Goal: Task Accomplishment & Management: Manage account settings

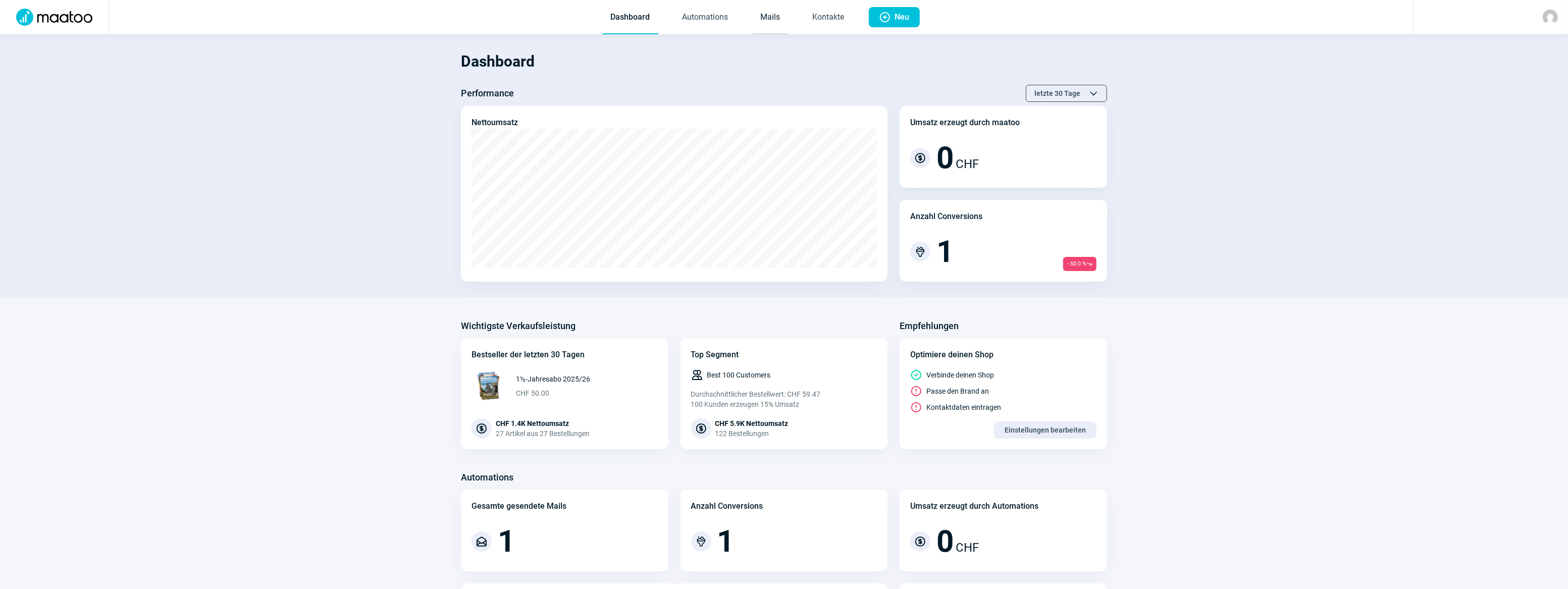
click at [773, 21] on link "Mails" at bounding box center [770, 17] width 36 height 33
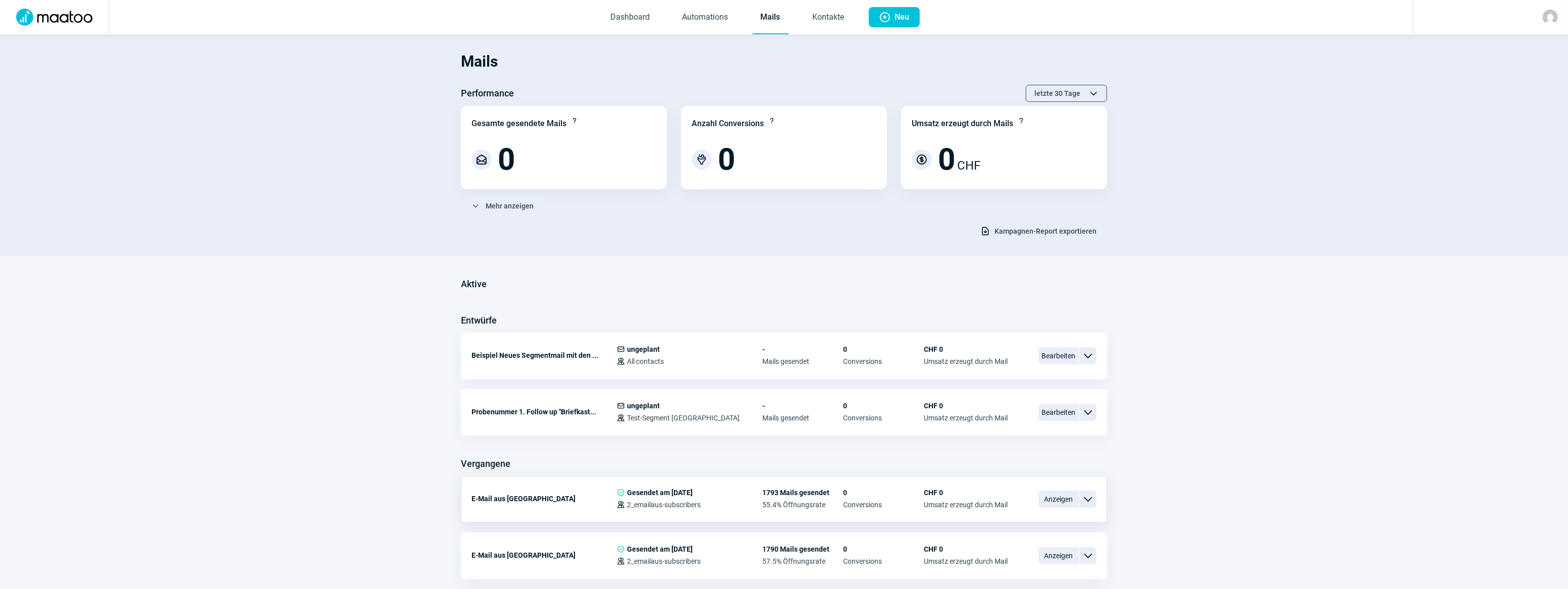
click at [1088, 498] on span "ChevronDown icon" at bounding box center [1087, 499] width 12 height 12
click at [891, 17] on span "Plus icon Neu" at bounding box center [894, 17] width 31 height 21
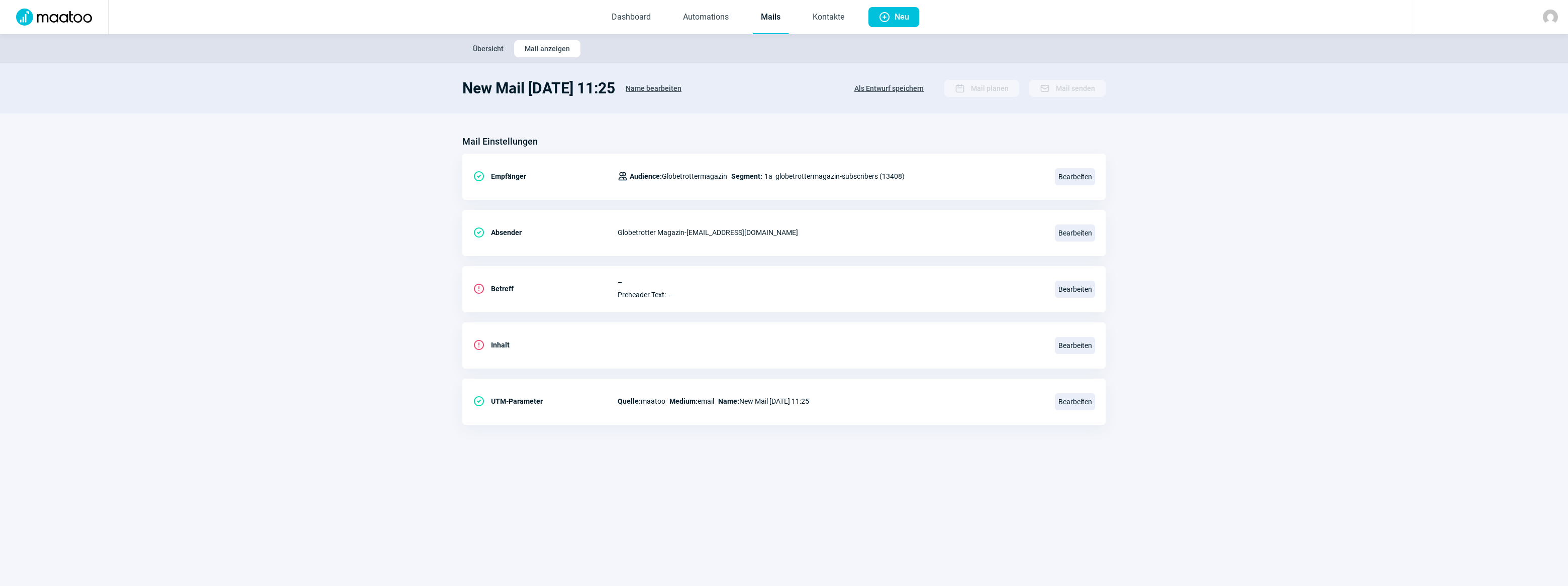
click at [479, 48] on span "Übersicht" at bounding box center [488, 49] width 31 height 16
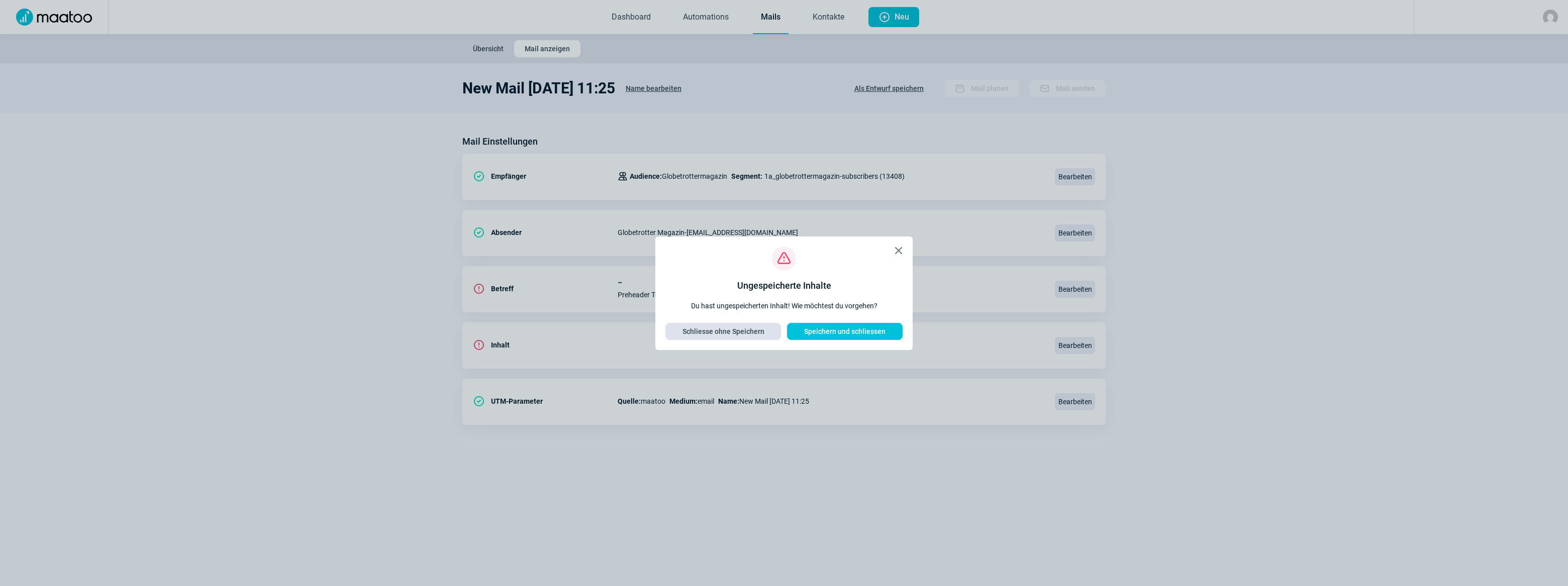
click at [750, 331] on span "Schliesse ohne Speichern" at bounding box center [723, 331] width 82 height 16
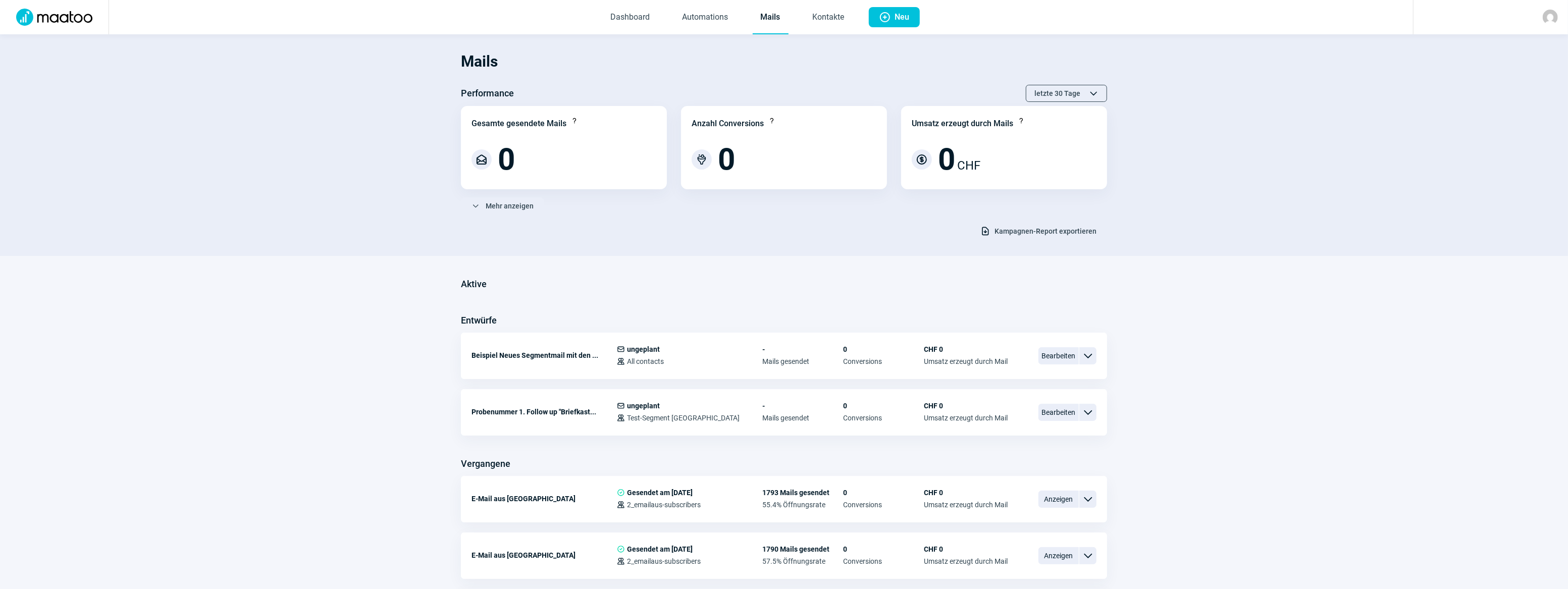
scroll to position [45, 0]
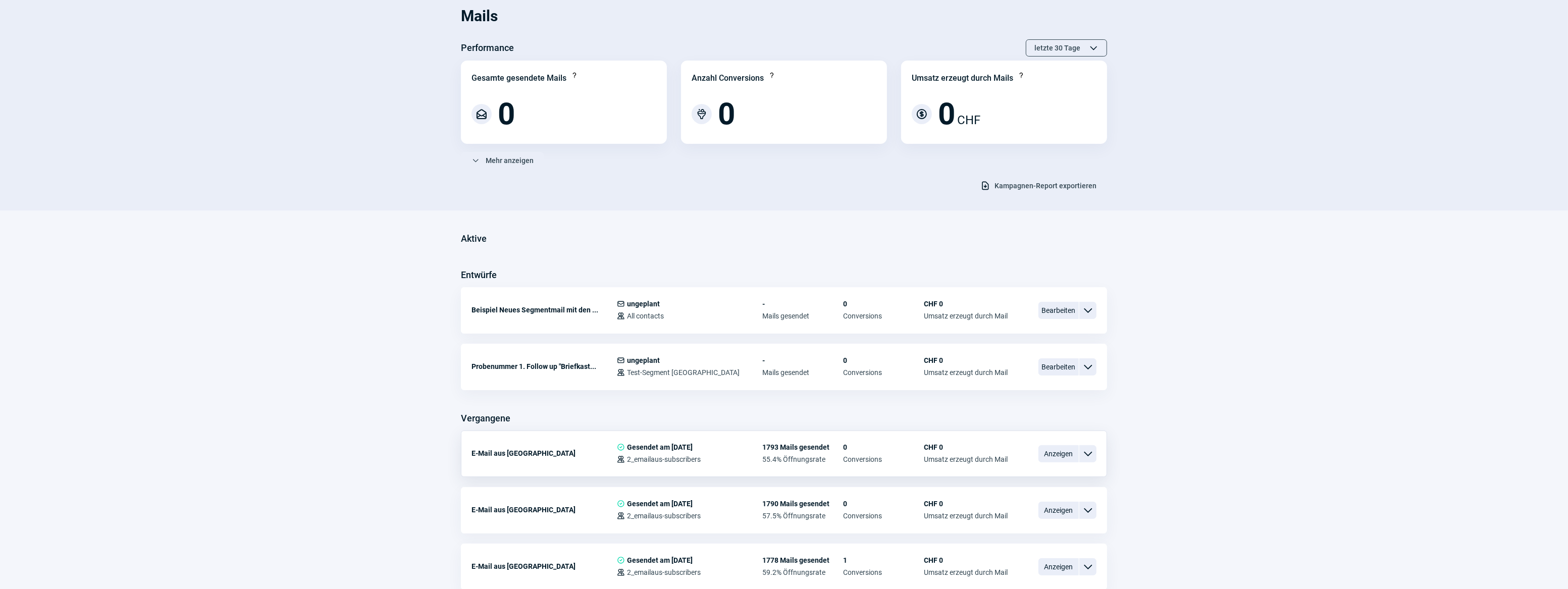
click at [598, 446] on div "E-Mail aus [GEOGRAPHIC_DATA]" at bounding box center [544, 454] width 145 height 21
click at [579, 451] on div "E-Mail aus [GEOGRAPHIC_DATA]" at bounding box center [544, 454] width 145 height 21
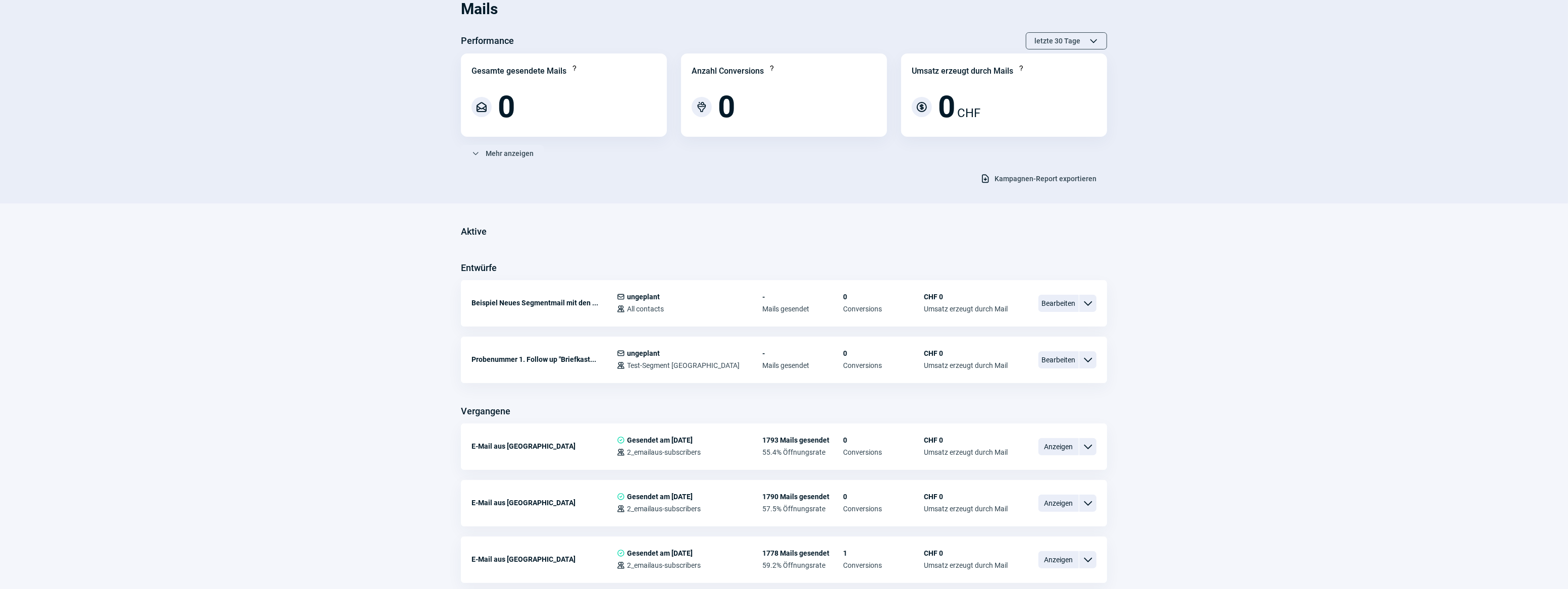
scroll to position [0, 0]
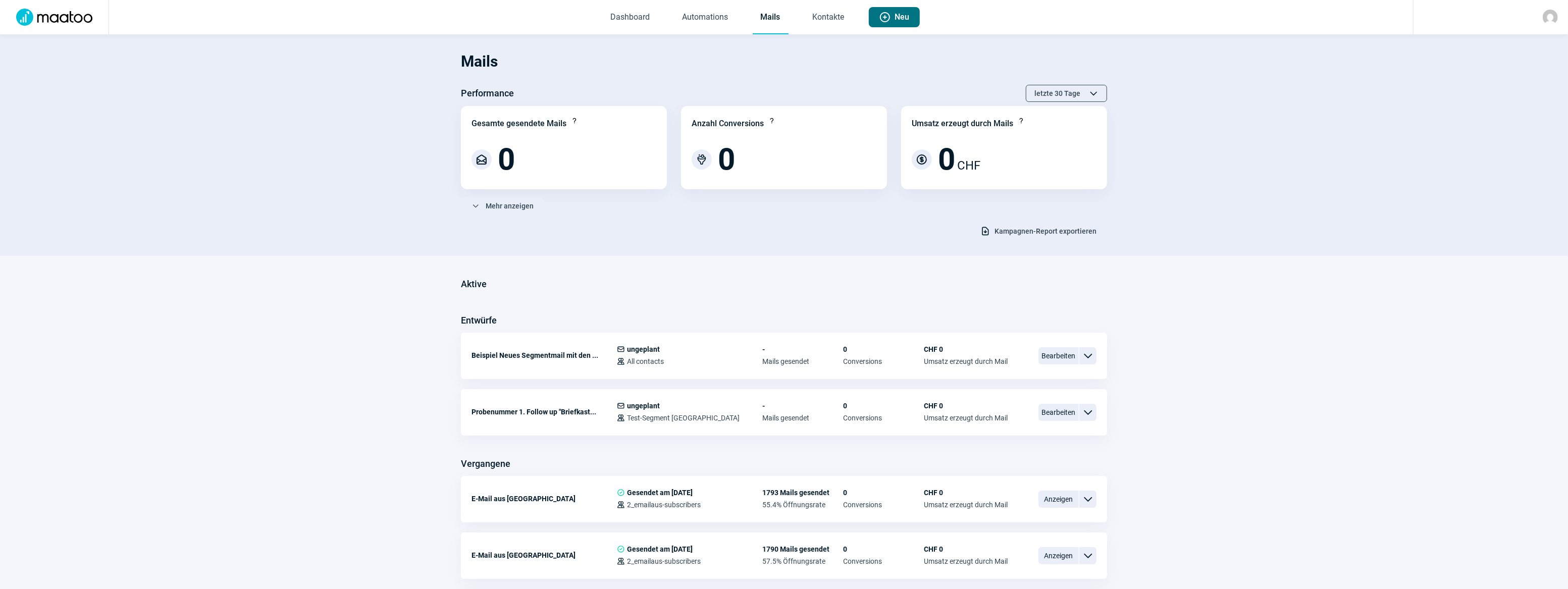
click at [885, 15] on span "Plus icon" at bounding box center [884, 17] width 12 height 12
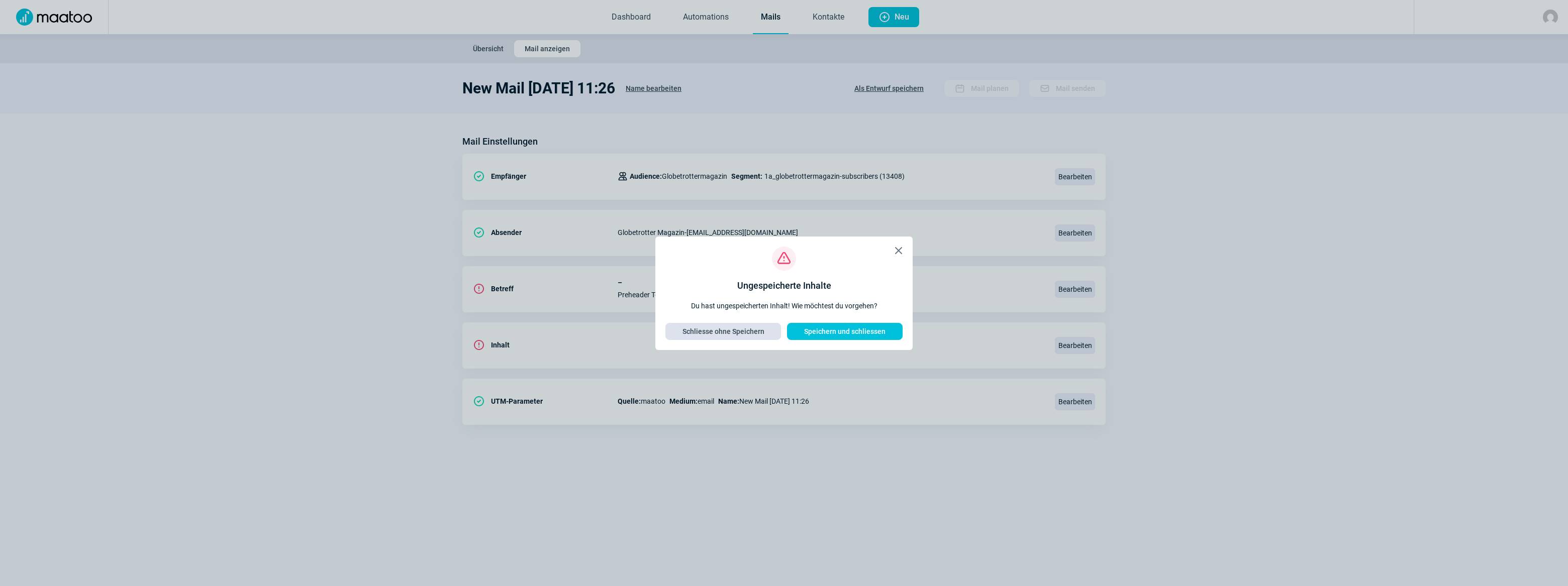
click at [718, 331] on span "Schliesse ohne Speichern" at bounding box center [723, 331] width 82 height 16
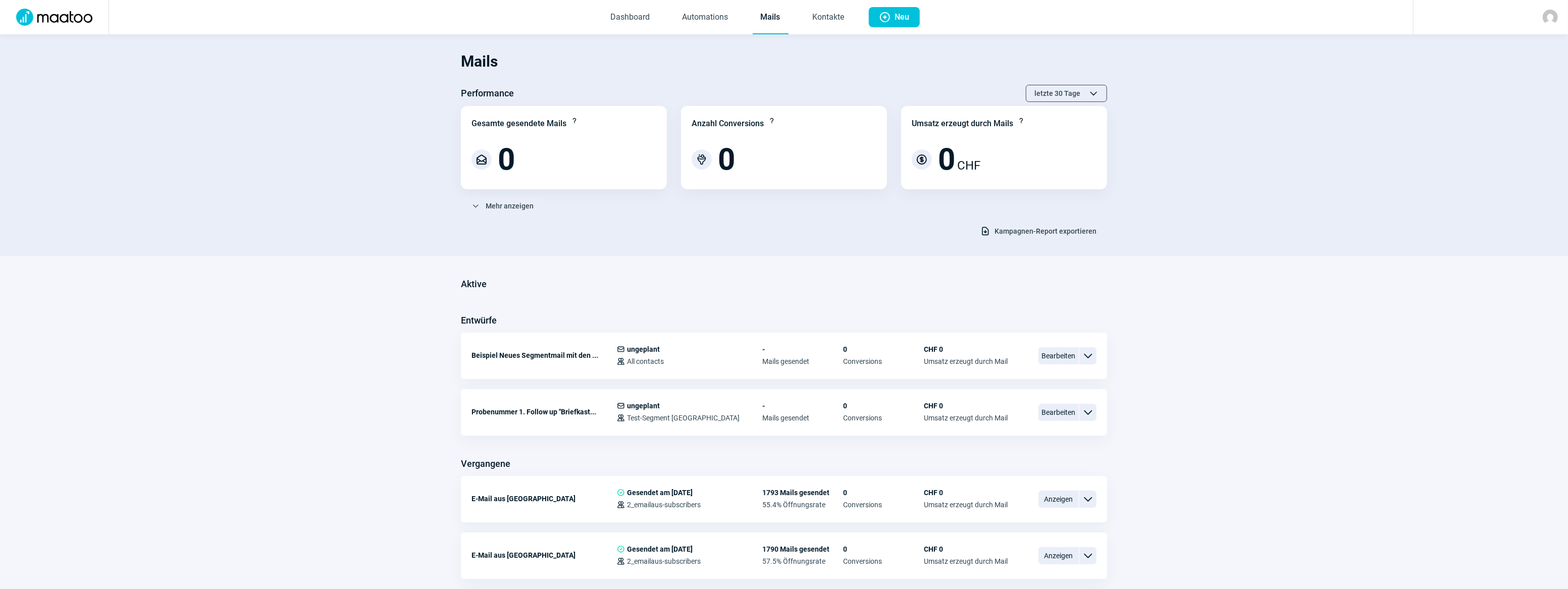
scroll to position [92, 0]
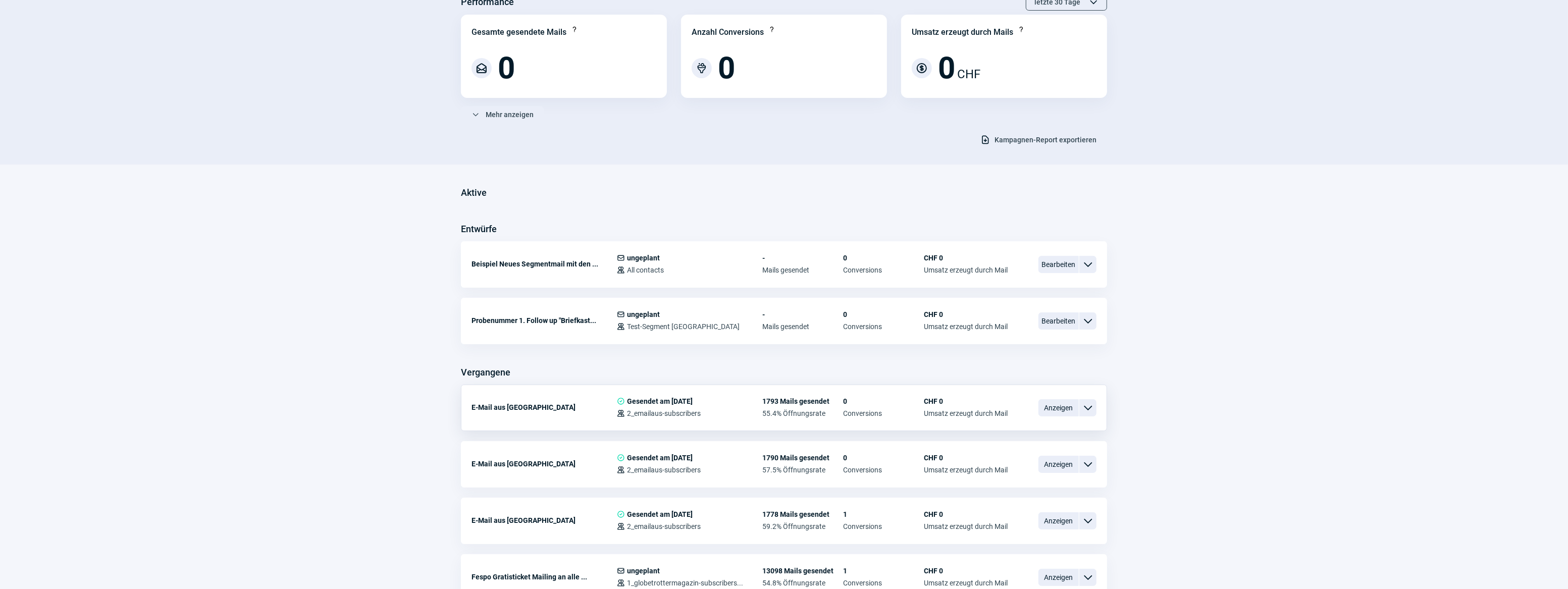
click at [1094, 410] on span "ChevronDown icon" at bounding box center [1087, 407] width 12 height 12
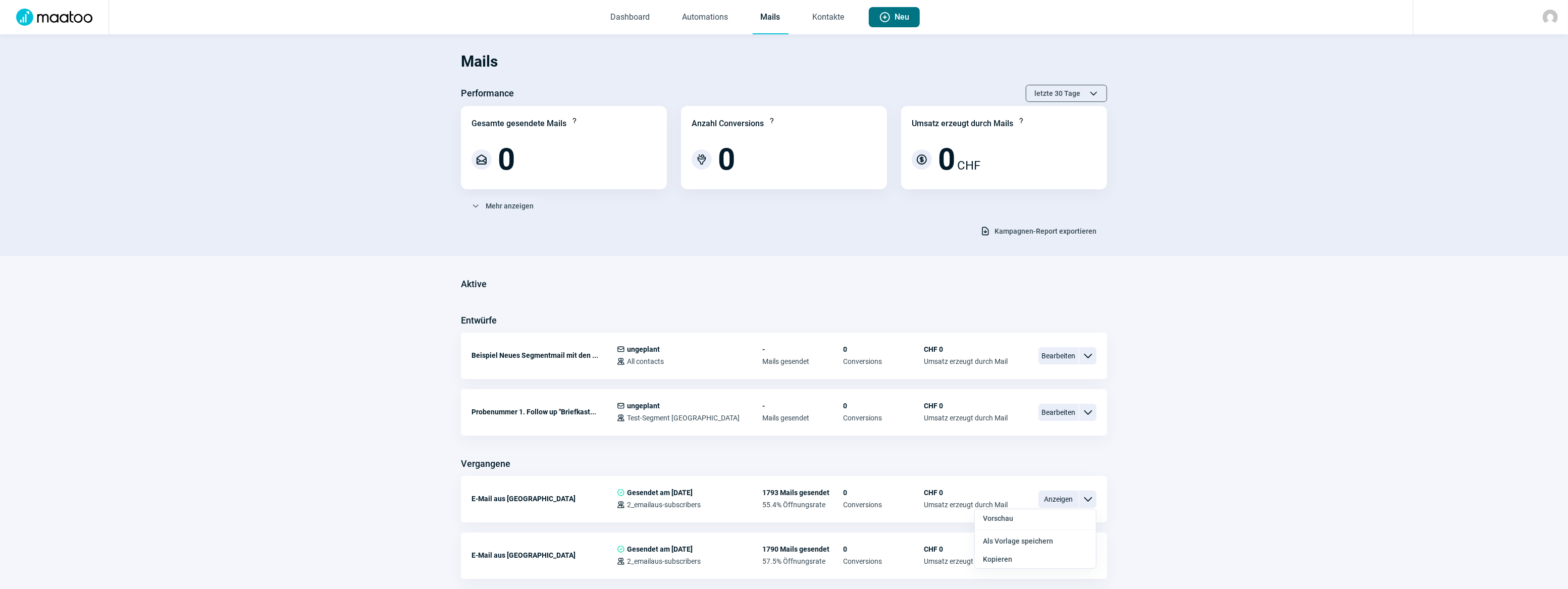
click at [898, 21] on span "Neu" at bounding box center [902, 17] width 15 height 21
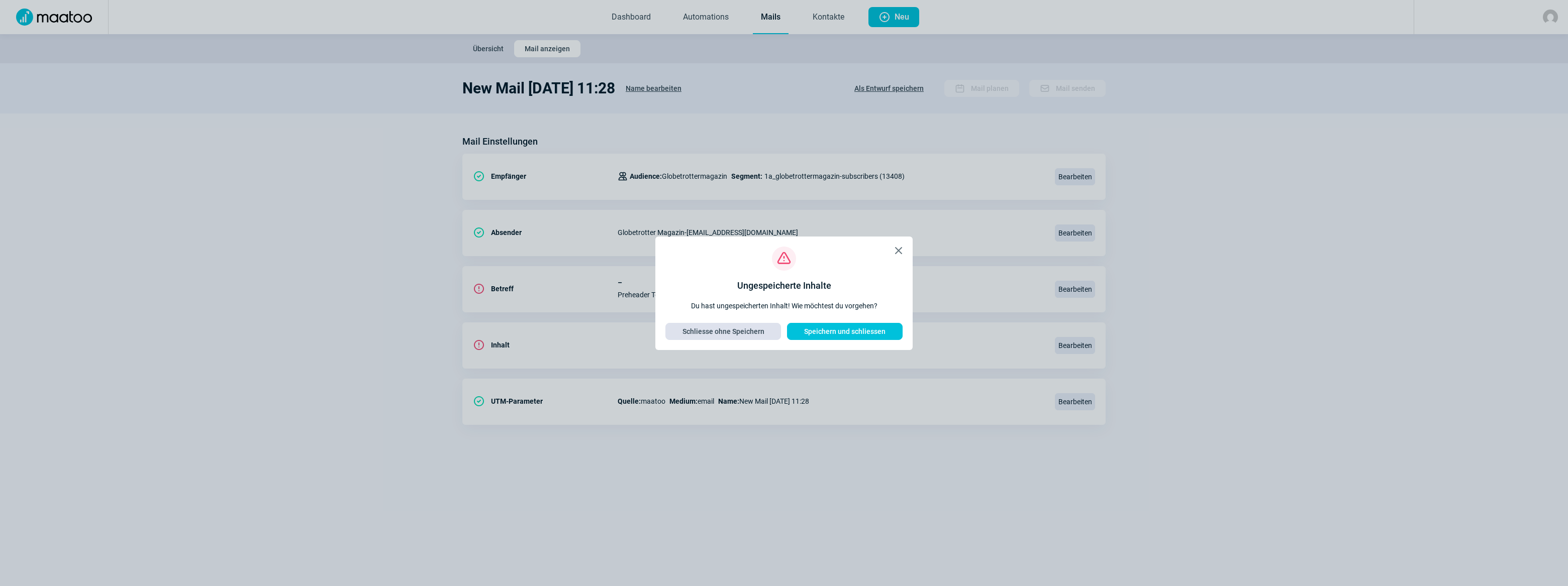
click at [714, 331] on span "Schliesse ohne Speichern" at bounding box center [723, 331] width 82 height 16
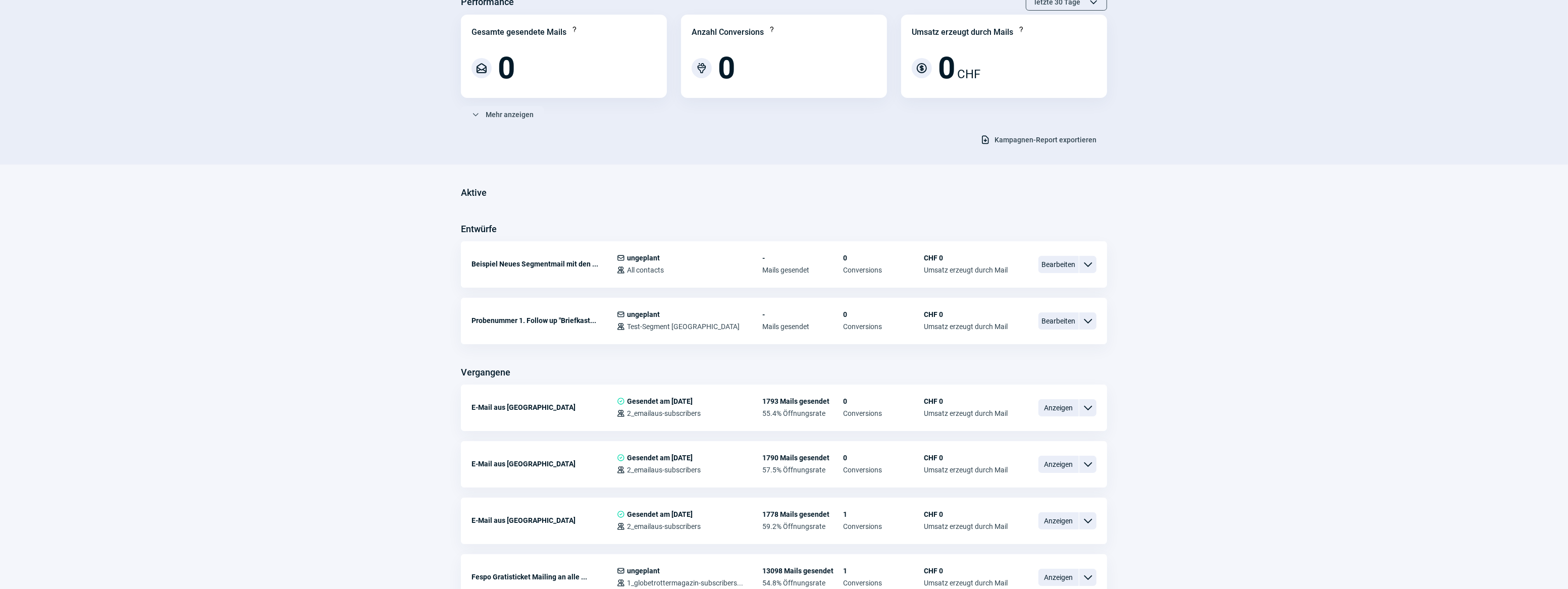
scroll to position [138, 0]
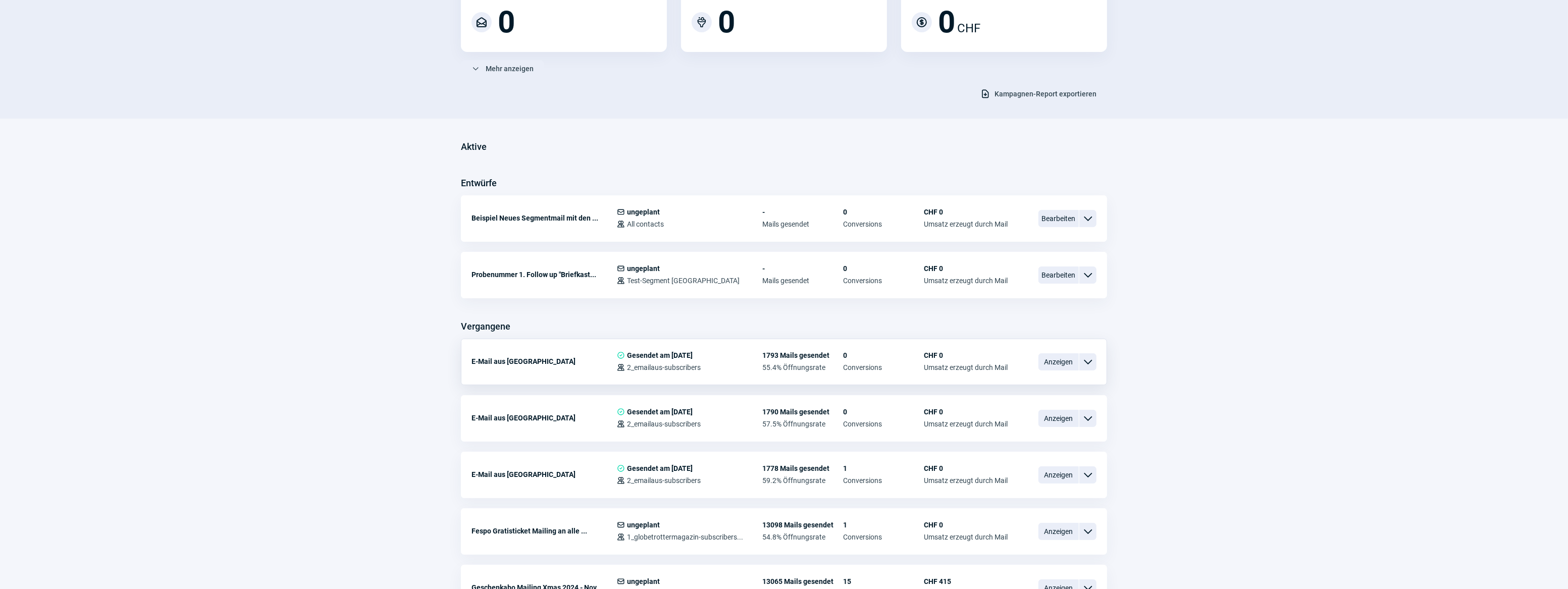
click at [1090, 360] on span "ChevronDown icon" at bounding box center [1087, 361] width 12 height 12
click at [1091, 358] on span "ChevronDown icon" at bounding box center [1087, 361] width 12 height 12
click at [1087, 414] on span "ChevronDown icon" at bounding box center [1087, 418] width 12 height 12
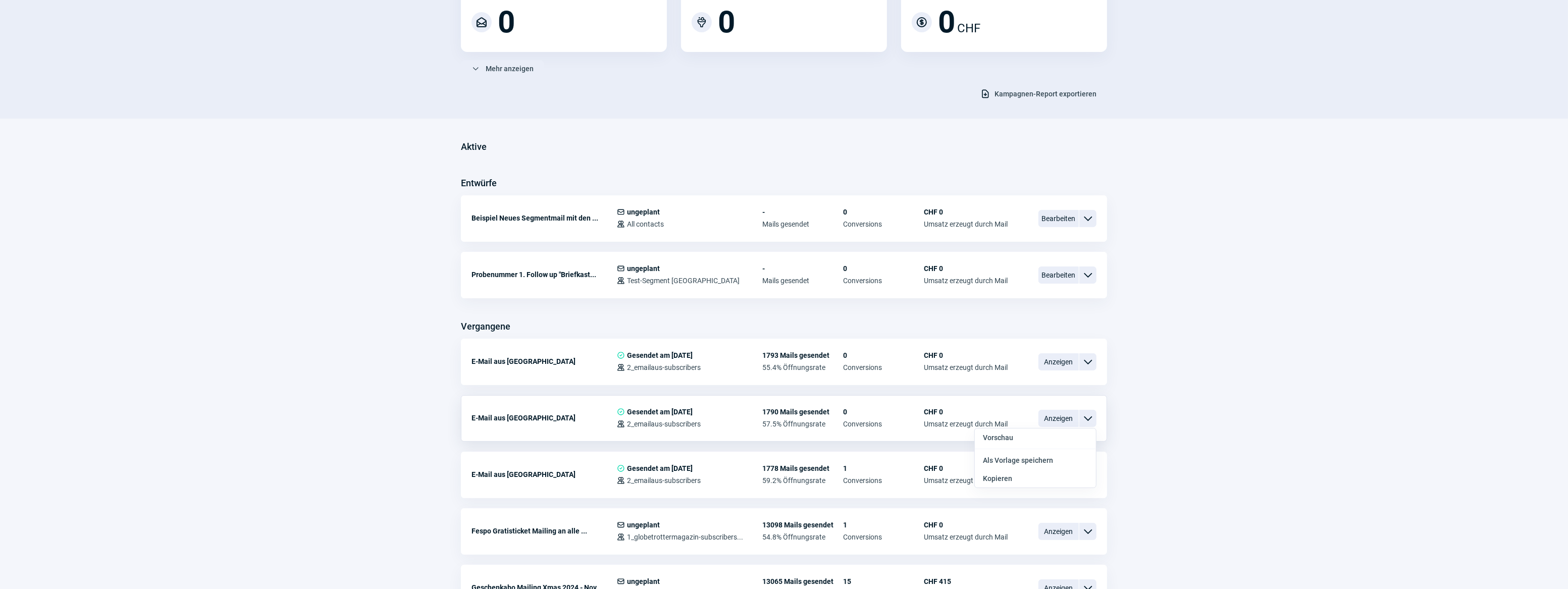
click at [1087, 414] on span "ChevronDown icon" at bounding box center [1087, 418] width 12 height 12
click at [1093, 358] on span "ChevronDown icon" at bounding box center [1087, 361] width 12 height 12
click at [1019, 417] on div "Kopieren" at bounding box center [1035, 421] width 121 height 18
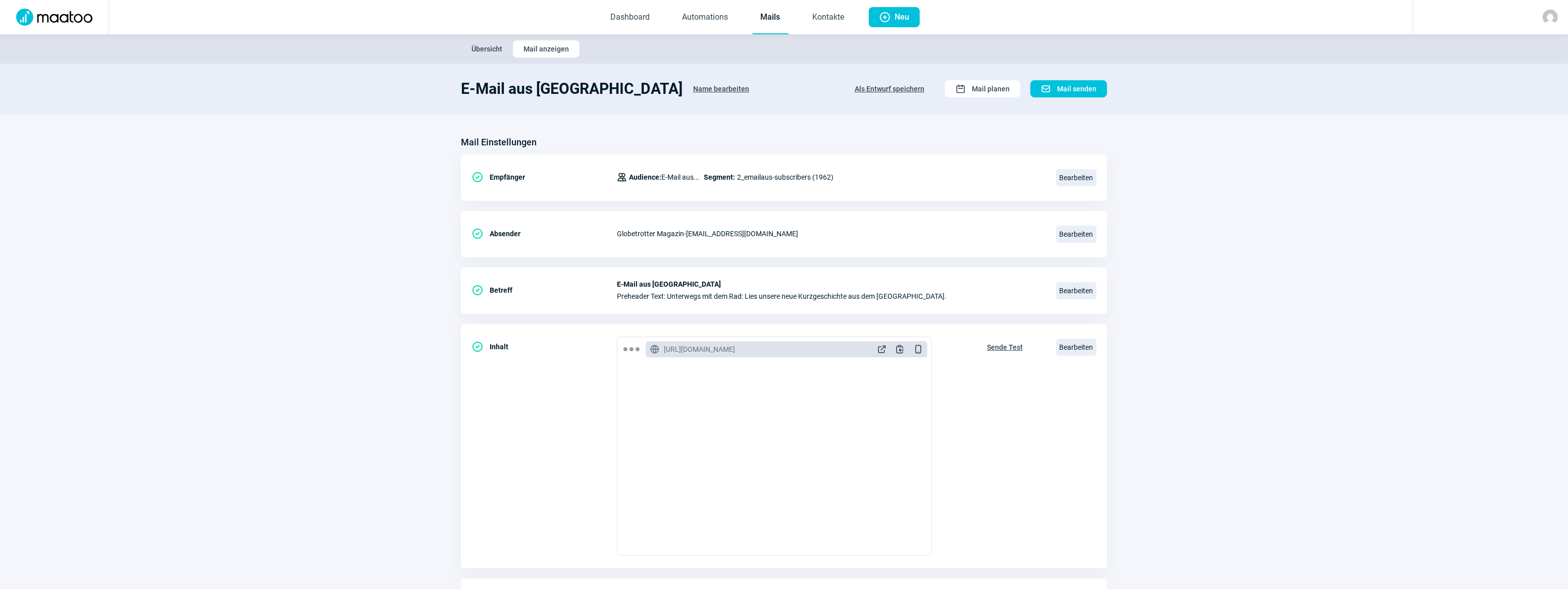
click at [749, 89] on span "Name bearbeiten" at bounding box center [721, 89] width 56 height 16
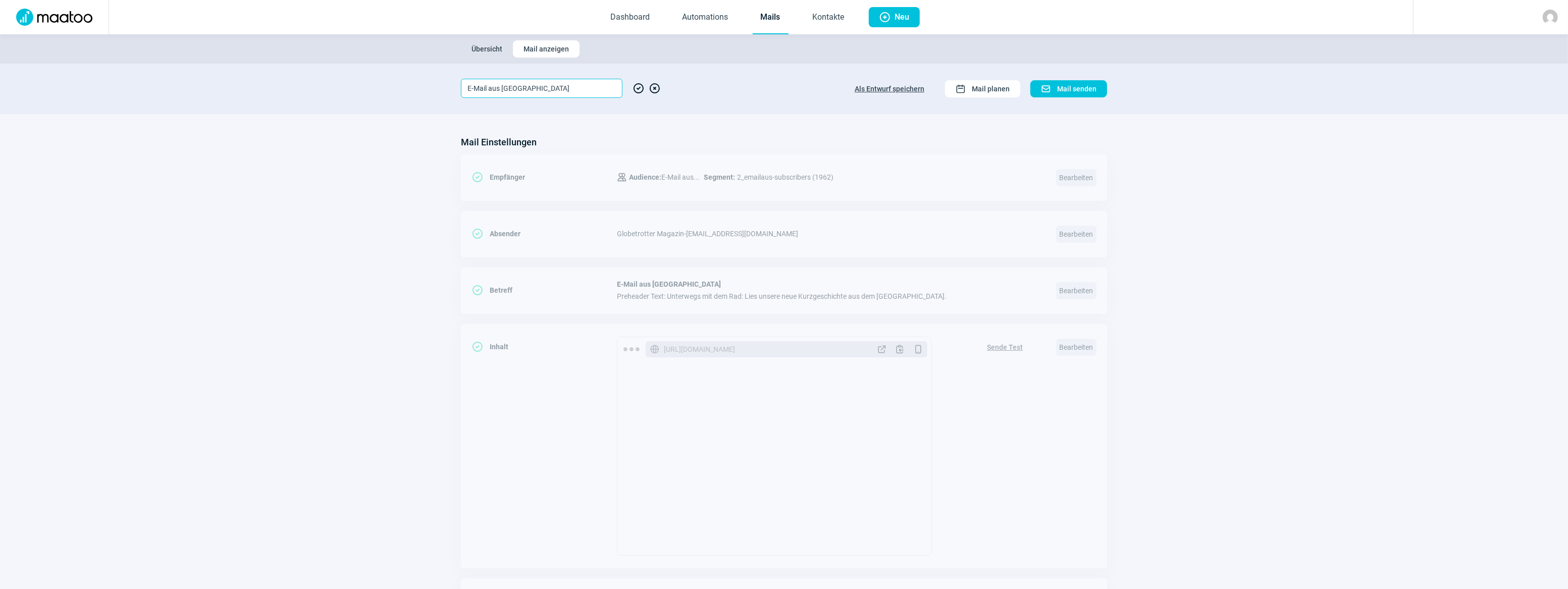
drag, startPoint x: 502, startPoint y: 89, endPoint x: 643, endPoint y: 107, distance: 142.1
click at [643, 107] on section "E-Mail aus [GEOGRAPHIC_DATA] CheckCircle icon XCircle icon Als Entwurf speicher…" at bounding box center [784, 89] width 1568 height 51
type input "E-Mail aus [GEOGRAPHIC_DATA]"
click at [637, 87] on span "CheckCircle icon" at bounding box center [638, 89] width 12 height 19
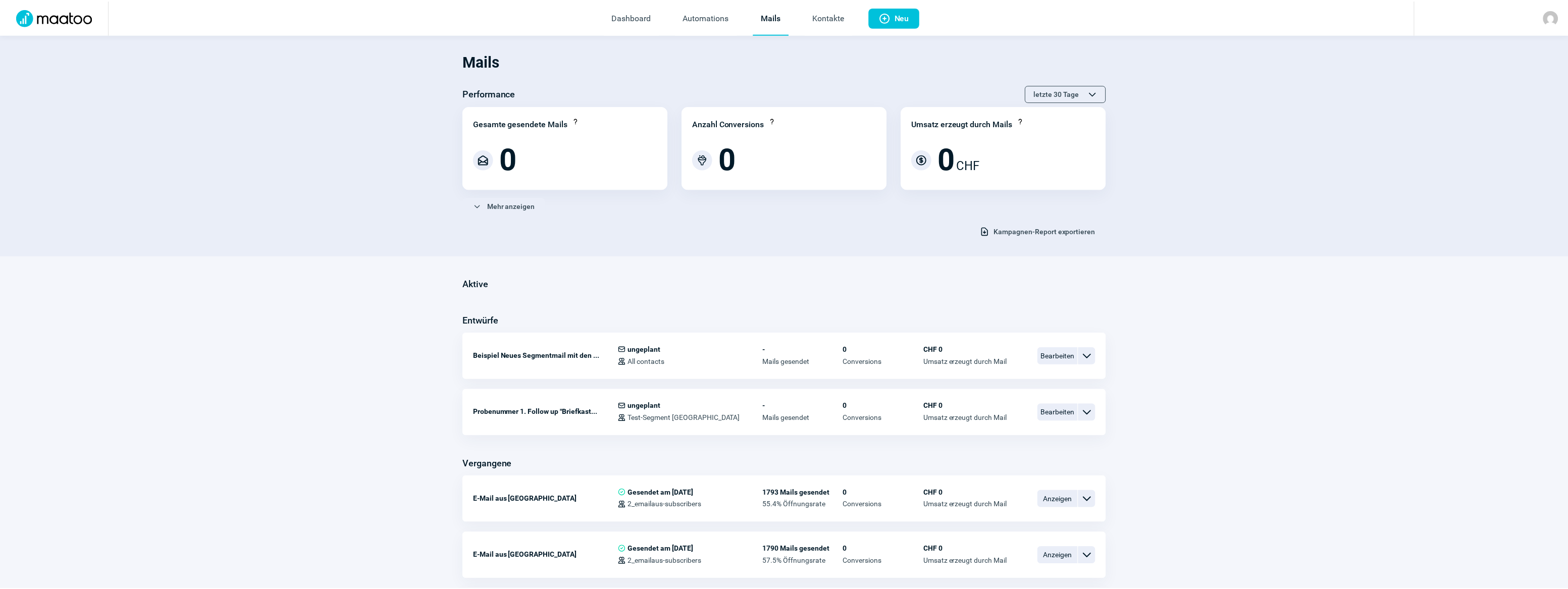
scroll to position [138, 0]
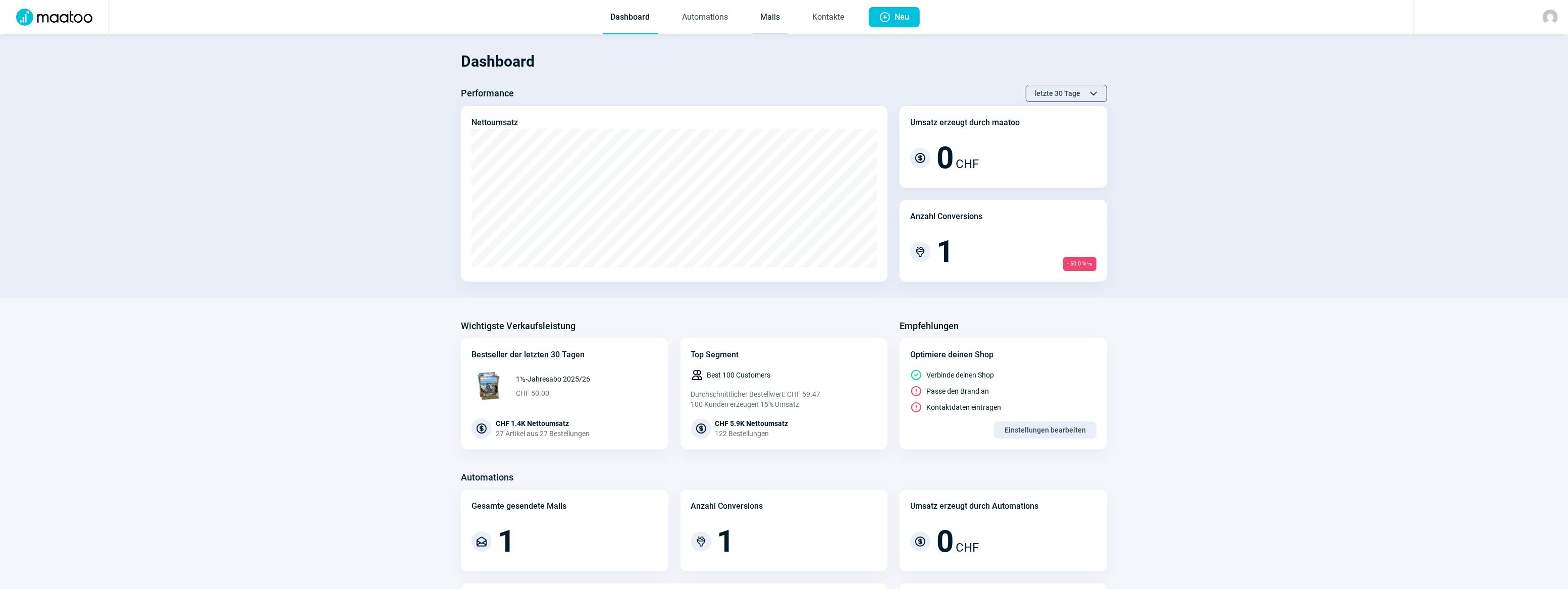
click at [770, 21] on link "Mails" at bounding box center [770, 17] width 36 height 33
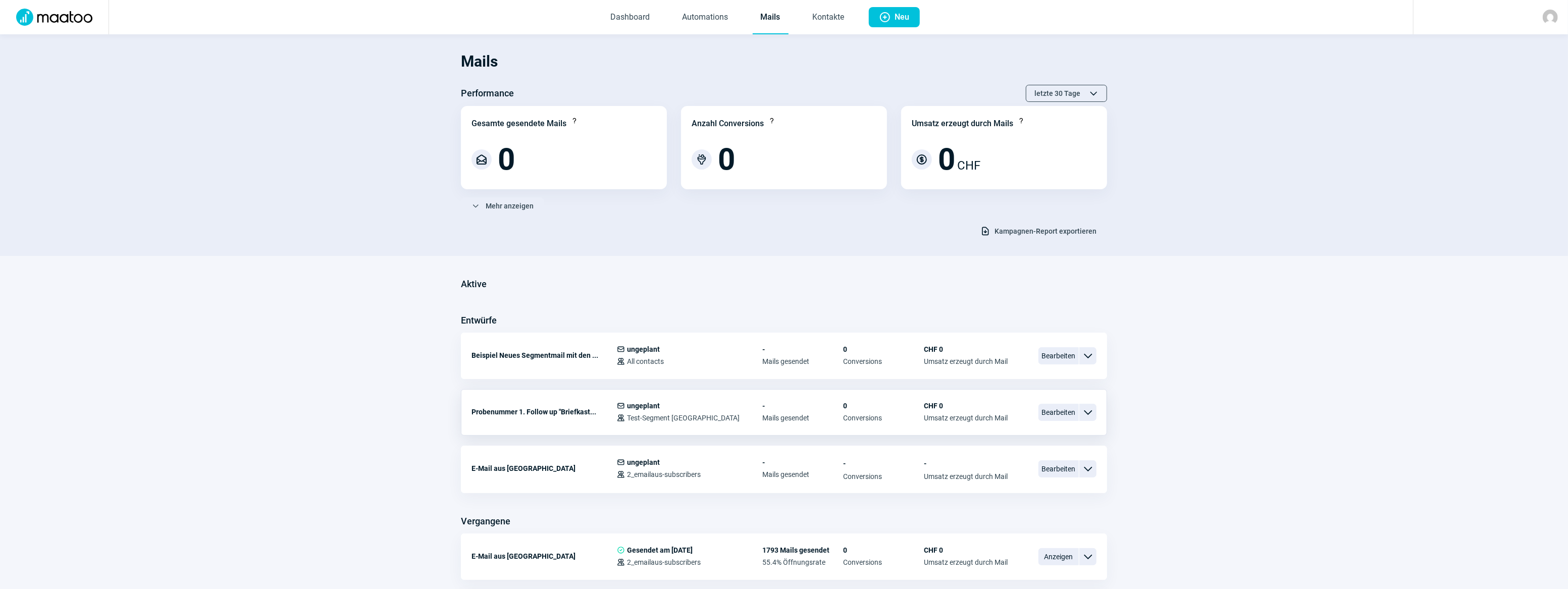
scroll to position [138, 0]
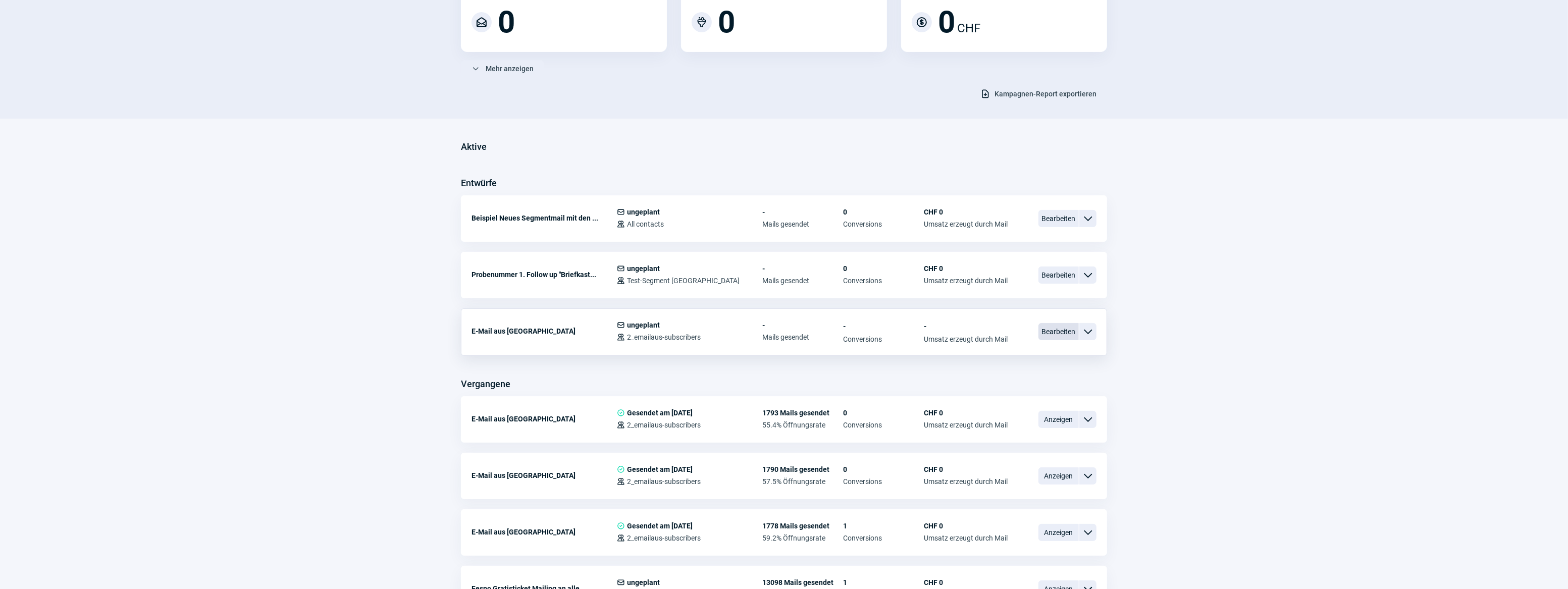
click at [1057, 330] on span "Bearbeiten" at bounding box center [1058, 332] width 40 height 17
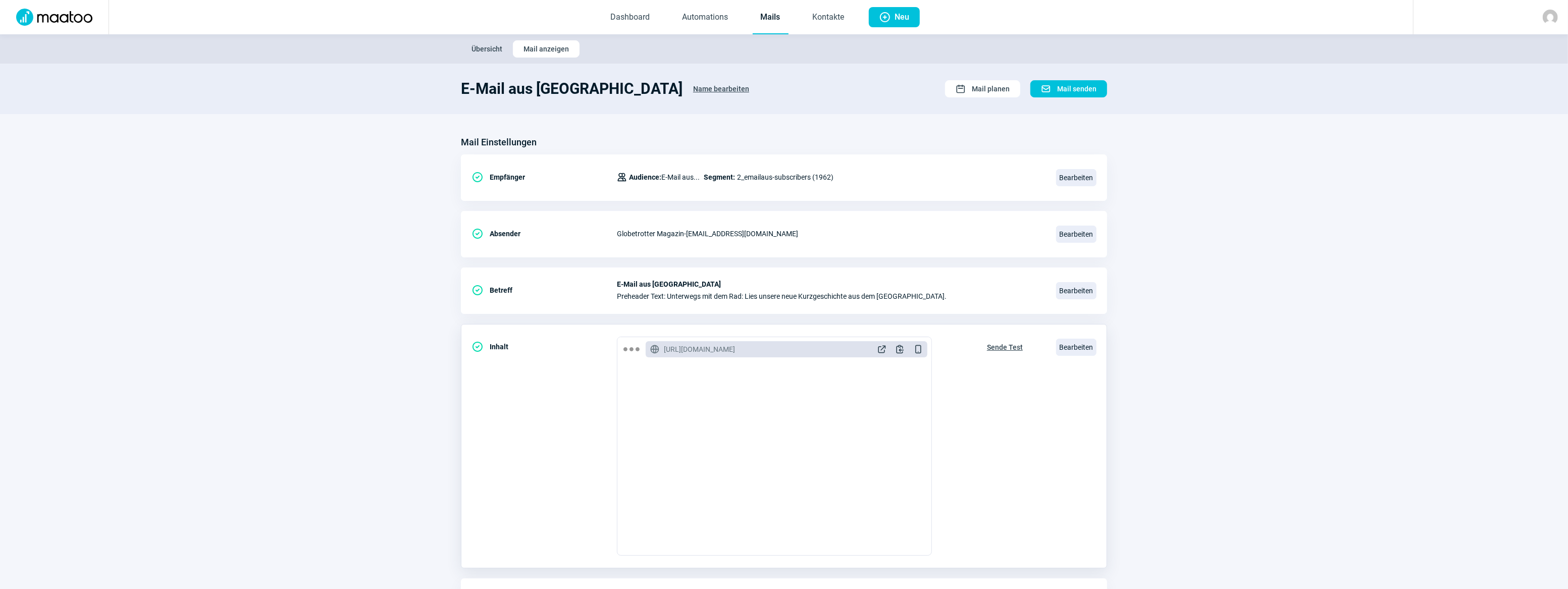
scroll to position [65, 0]
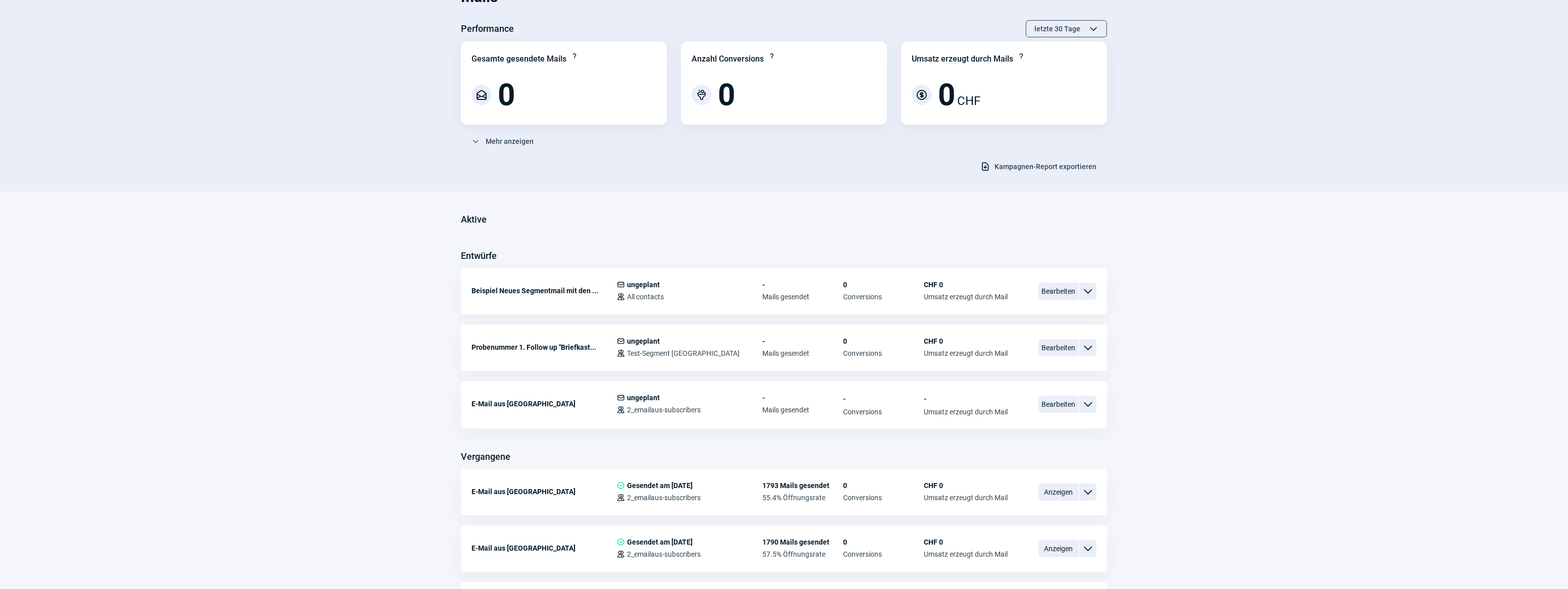
scroll to position [138, 0]
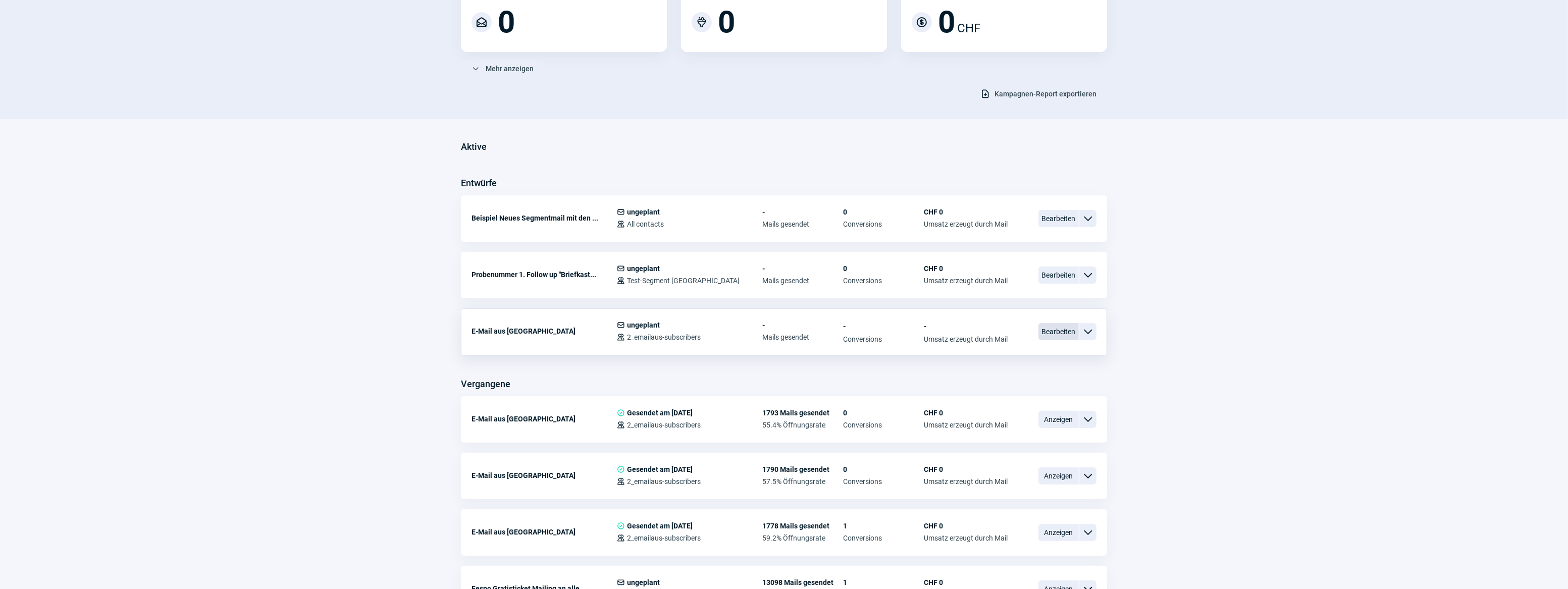
click at [1061, 333] on span "Bearbeiten" at bounding box center [1058, 332] width 40 height 17
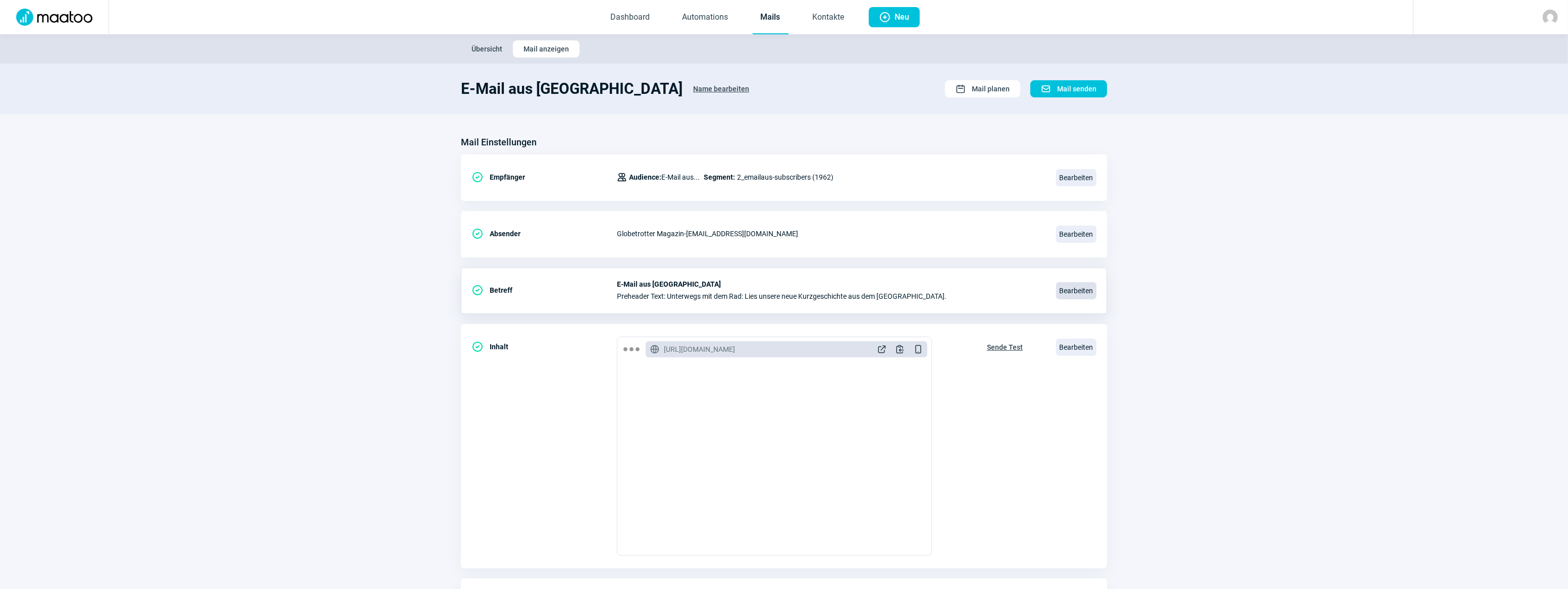
click at [1075, 288] on span "Bearbeiten" at bounding box center [1076, 291] width 40 height 17
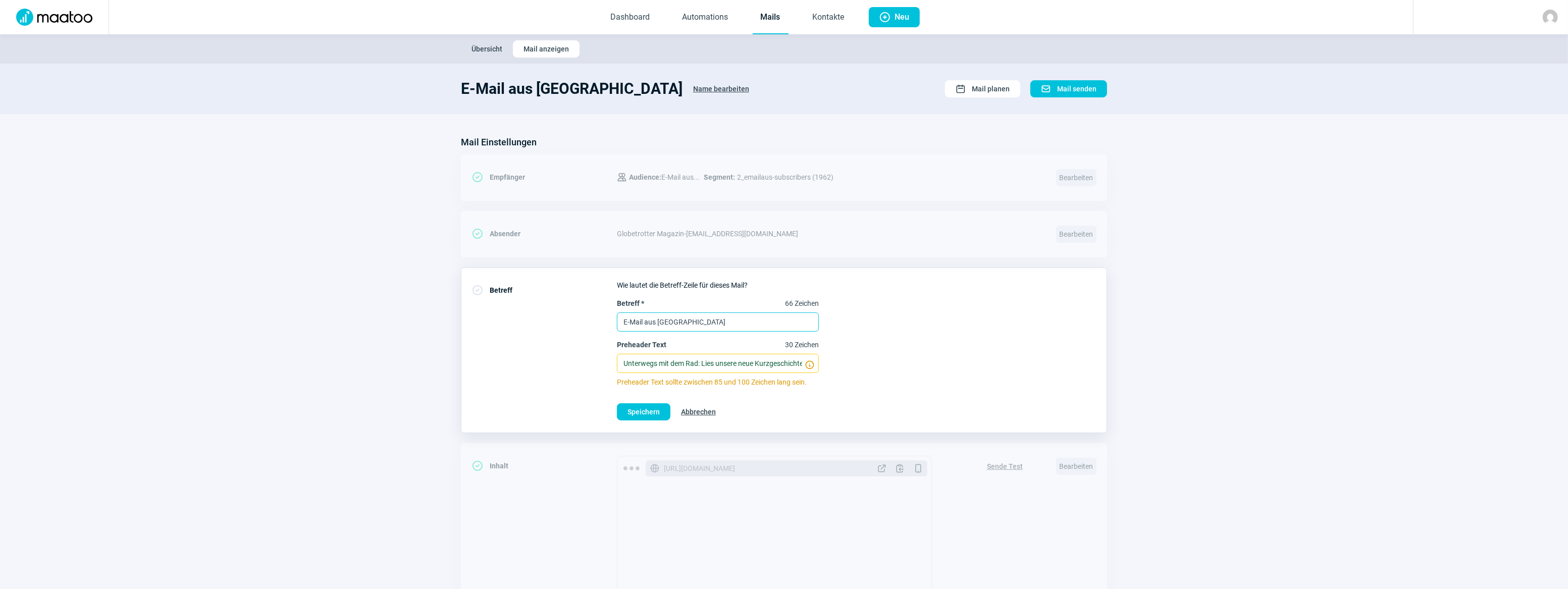
drag, startPoint x: 756, startPoint y: 325, endPoint x: 658, endPoint y: 323, distance: 98.0
click at [658, 323] on input "E-Mail aus [GEOGRAPHIC_DATA]" at bounding box center [717, 322] width 202 height 19
type input "E-Mail aus [GEOGRAPHIC_DATA]"
drag, startPoint x: 696, startPoint y: 361, endPoint x: 621, endPoint y: 363, distance: 75.0
click at [621, 363] on input "Unterwegs mit dem Rad: Lies unsere neue Kurzgeschichte aus dem Balkan." at bounding box center [717, 364] width 202 height 19
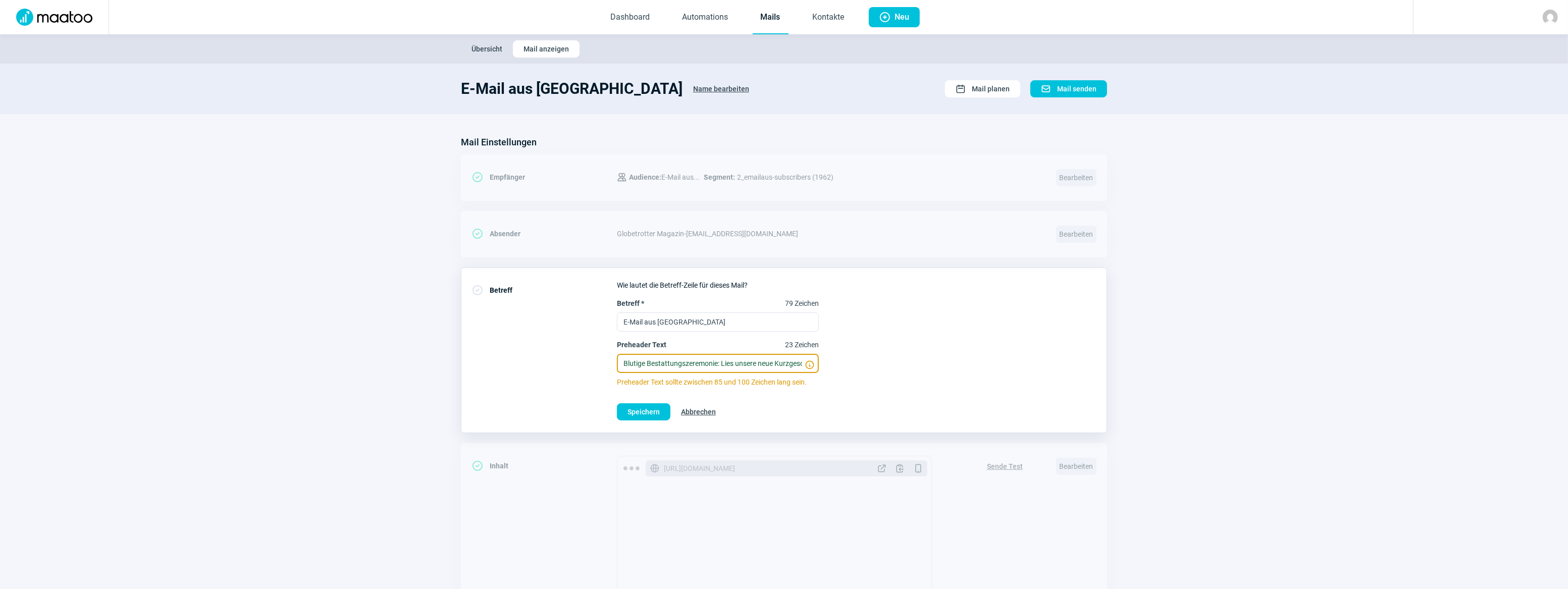
click at [782, 364] on input "Blutige Bestattungszeremonie: Lies unsere neue Kurzgeschichte aus dem Balkan." at bounding box center [717, 364] width 202 height 19
drag, startPoint x: 763, startPoint y: 363, endPoint x: 802, endPoint y: 362, distance: 39.0
click at [802, 362] on input "Blutige Bestattungszeremonie: Lies unsere neue Kurzgeschichte aus dem Balkan." at bounding box center [717, 364] width 202 height 19
drag, startPoint x: 758, startPoint y: 364, endPoint x: 850, endPoint y: 369, distance: 92.1
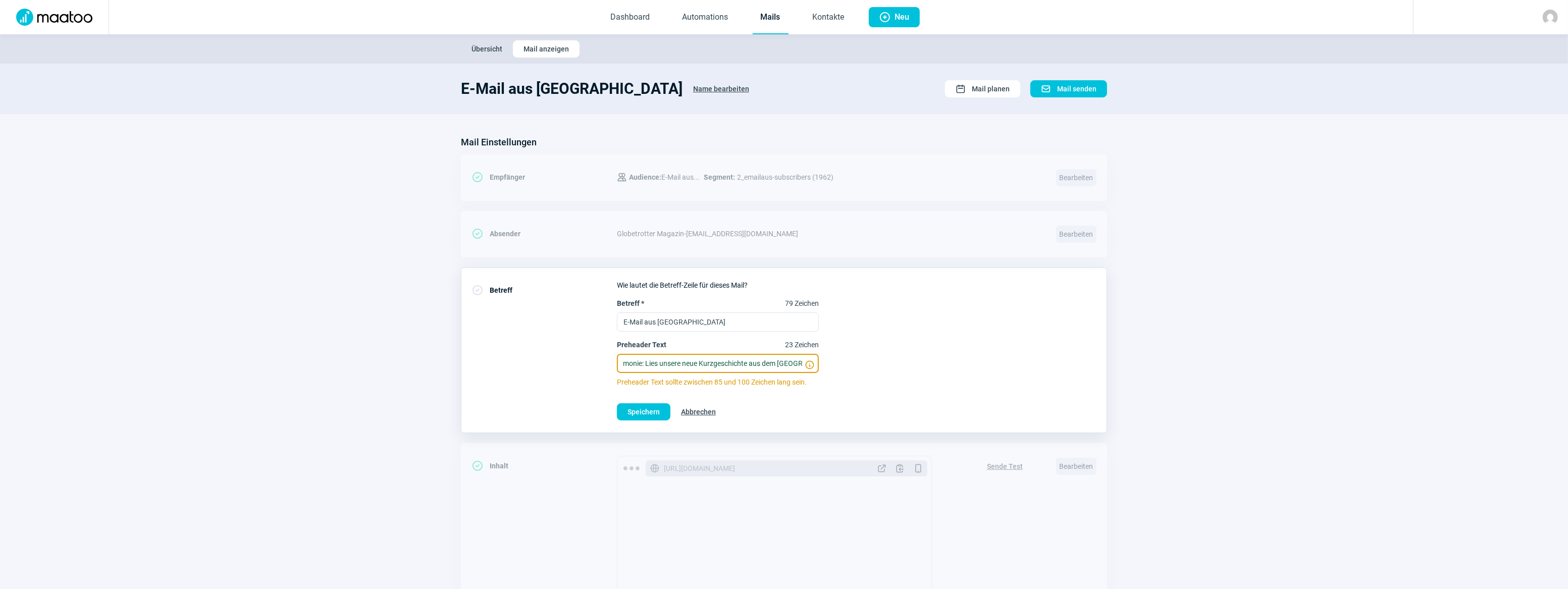
click at [850, 369] on div "Betreff * 79 Zeichen E-Mail aus Indonesien Preheader Text 23 Zeichen Blutige Be…" at bounding box center [856, 342] width 480 height 89
click at [760, 356] on input "Blutige Bestattungszeremonie: Lies unsere neue Kurzgeschichte aus dem Balkan." at bounding box center [717, 364] width 202 height 19
drag, startPoint x: 751, startPoint y: 363, endPoint x: 810, endPoint y: 365, distance: 59.0
click at [810, 365] on label "Preheader Text 23 Zeichen Blutige Bestattungszeremonie: Lies unsere neue Kurzge…" at bounding box center [717, 357] width 202 height 33
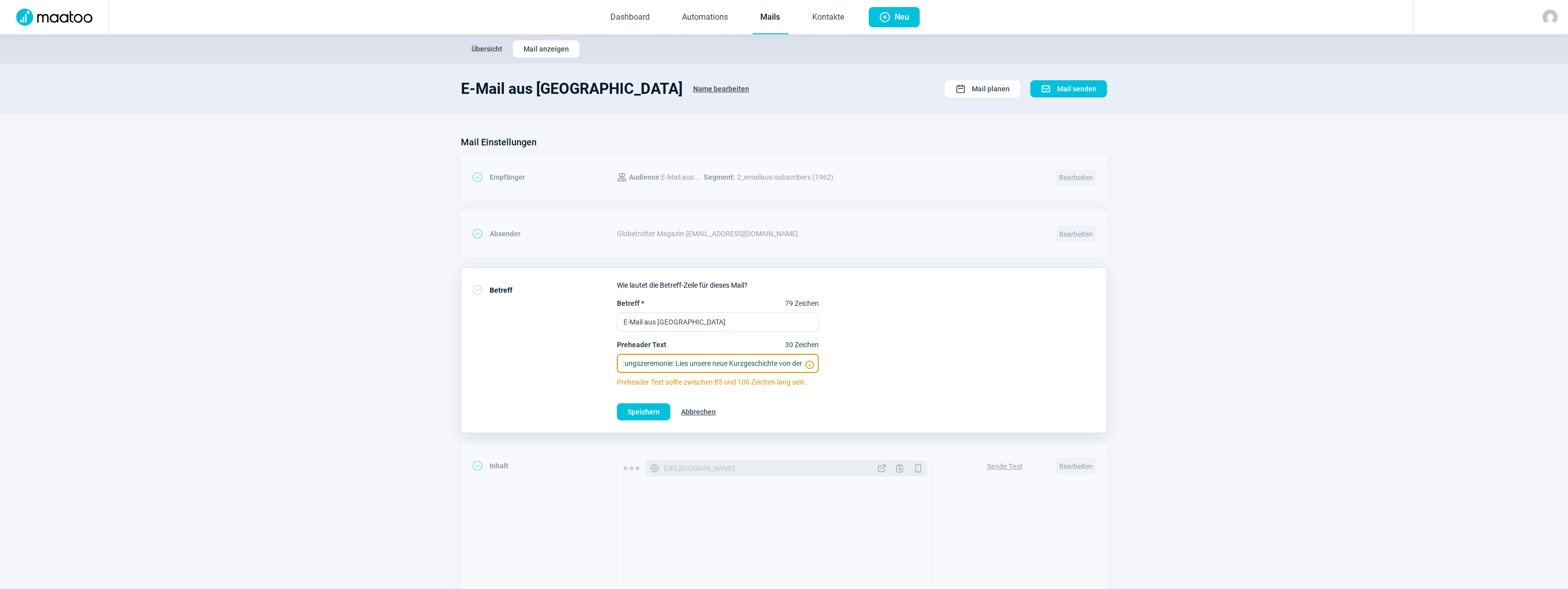
paste input "der indonesischen Insel Sulawesi."
drag, startPoint x: 741, startPoint y: 365, endPoint x: 853, endPoint y: 363, distance: 112.0
click at [853, 363] on div "Betreff * 79 Zeichen E-Mail aus Indonesien Preheader Text 0 Zeichen Blutige Bes…" at bounding box center [856, 342] width 480 height 89
click at [705, 361] on input "Blutige Bestattungszeremonie: Lies unsere neue Kurzgeschichte von der der indon…" at bounding box center [717, 364] width 202 height 19
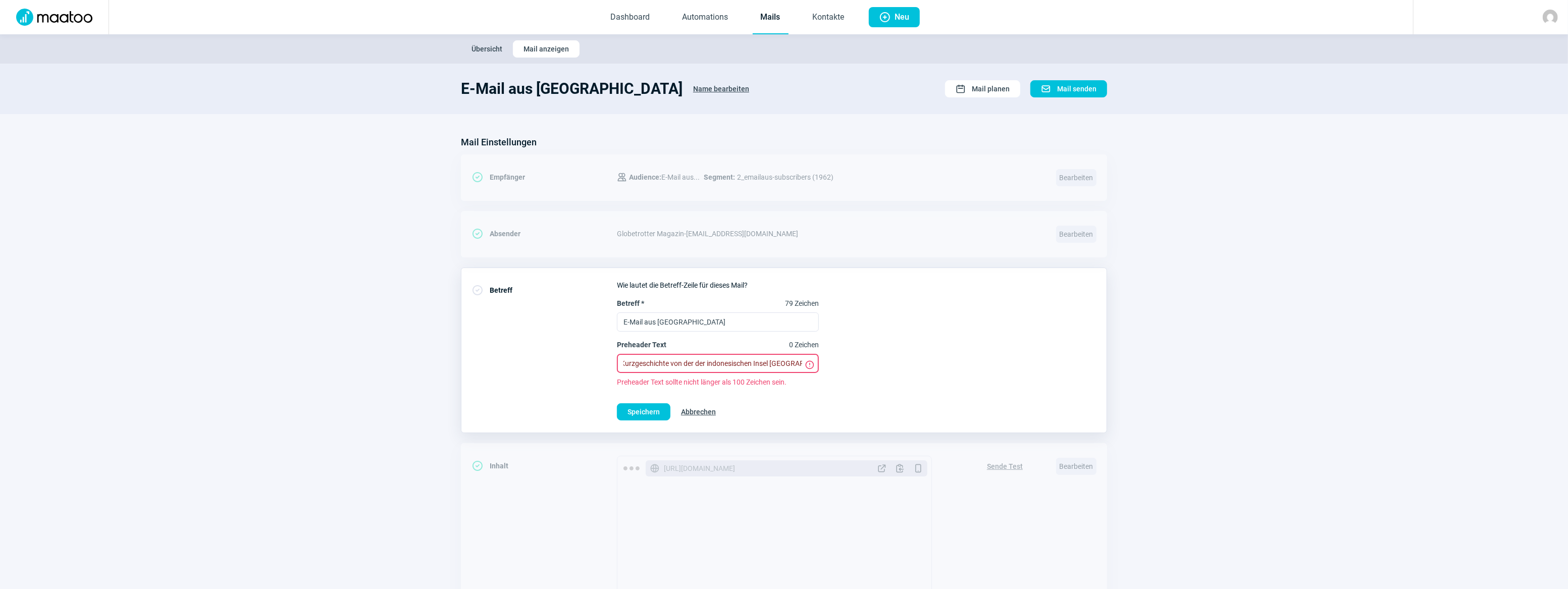
click at [705, 361] on input "Blutige Bestattungszeremonie: Lies unsere neue Kurzgeschichte von der der indon…" at bounding box center [717, 364] width 202 height 19
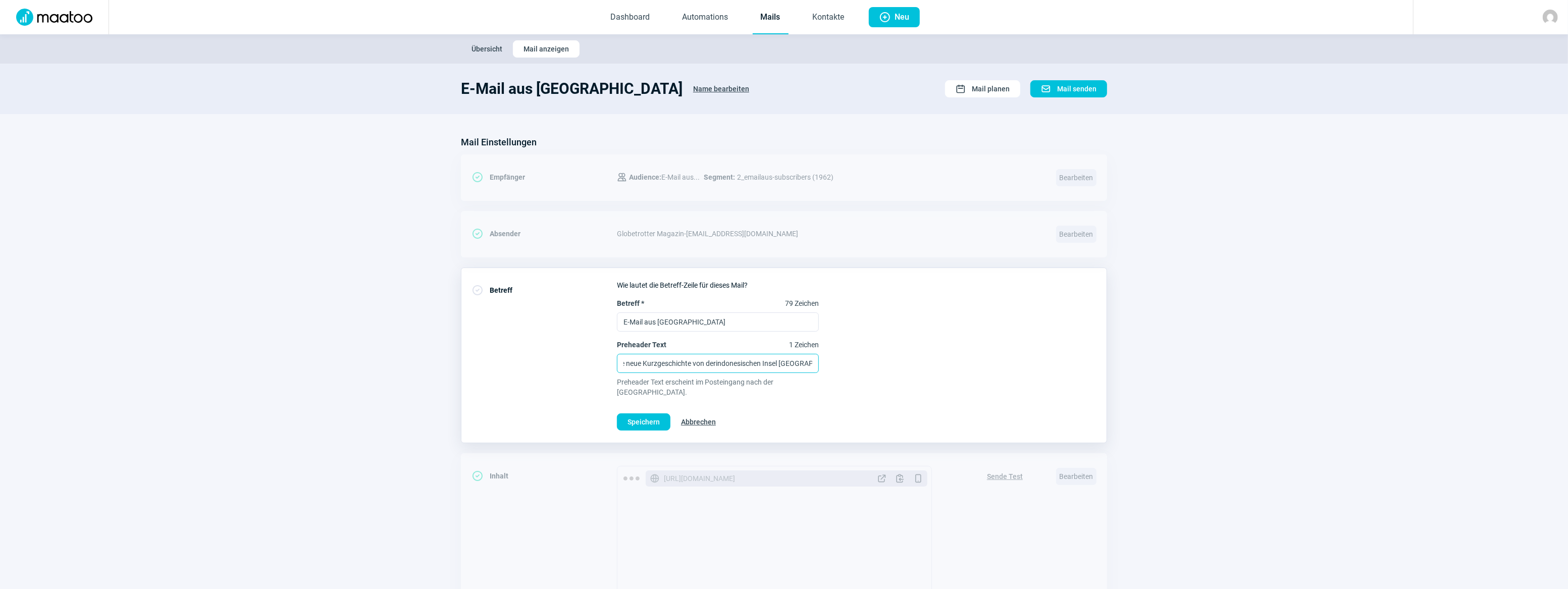
scroll to position [0, 130]
click at [800, 364] on input "Blutige Bestattungszeremonie: Lies unsere neue Kurzgeschichte von der indonesis…" at bounding box center [717, 364] width 202 height 19
type input "Blutige Bestattungszeremonie: Lies unsere neue Kurzgeschichte von der indonesis…"
click at [651, 414] on span "Speichern" at bounding box center [643, 422] width 32 height 16
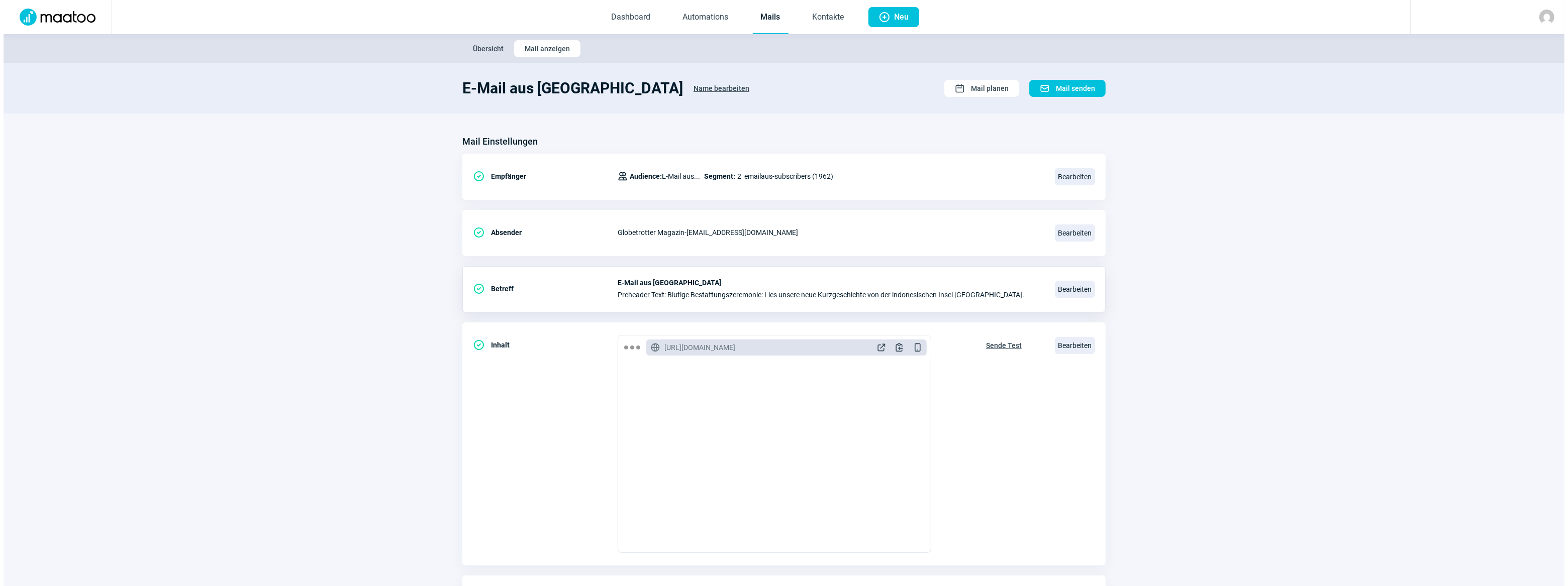
scroll to position [64, 0]
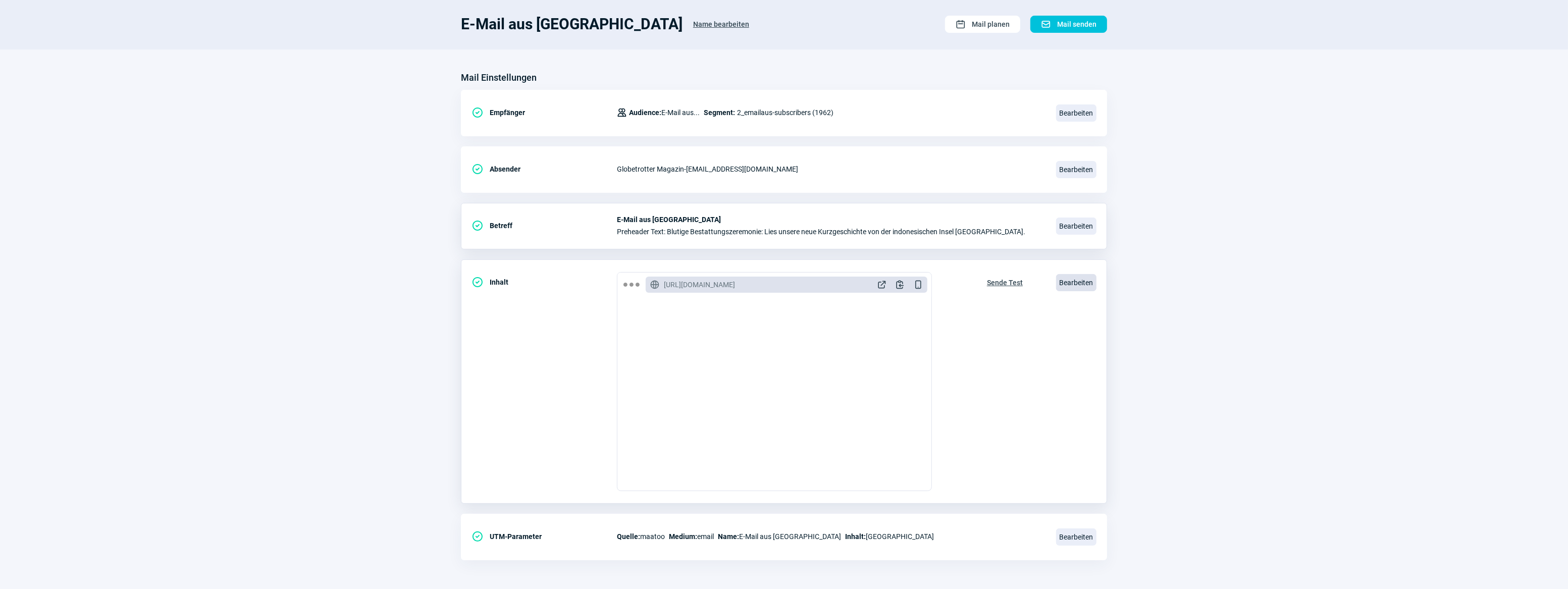
click at [1072, 283] on span "Bearbeiten" at bounding box center [1076, 283] width 40 height 17
